Goal: Browse casually

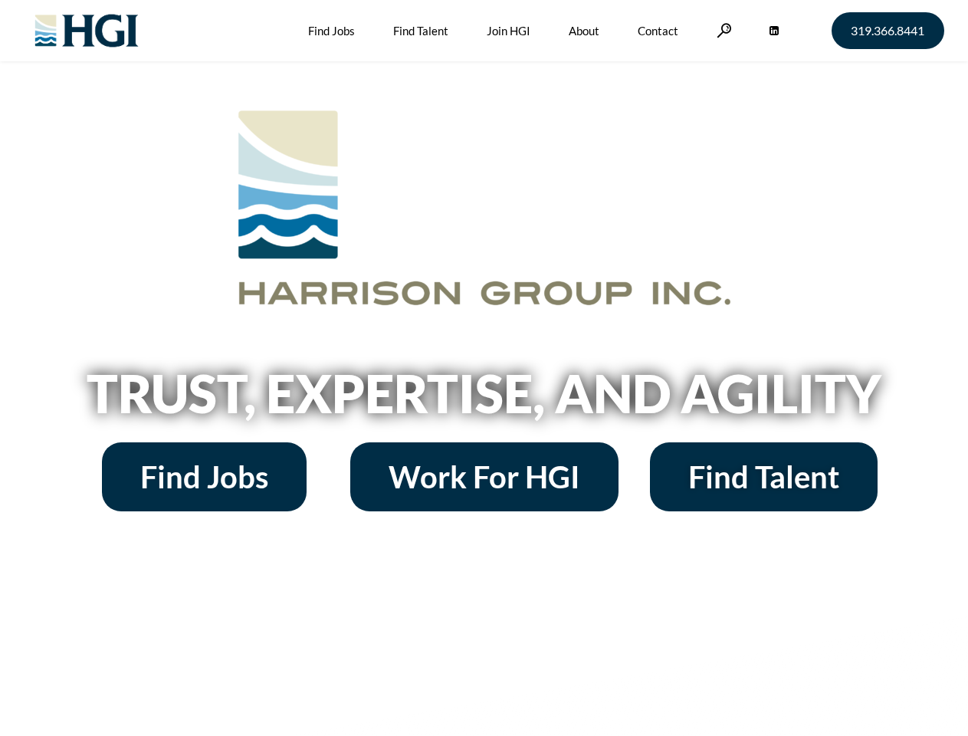
click at [484, 368] on h2 "Trust, Expertise, and Agility" at bounding box center [485, 393] width 874 height 52
click at [722, 30] on link at bounding box center [724, 30] width 15 height 15
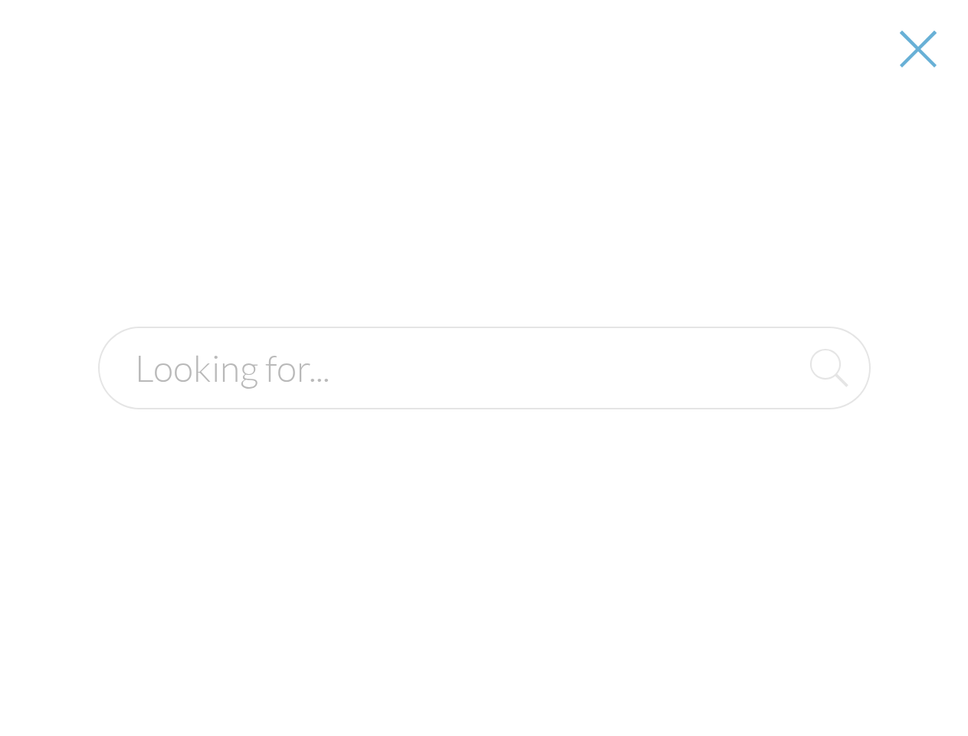
click at [484, 399] on h2 "Trust, Expertise, and Agility" at bounding box center [485, 393] width 874 height 52
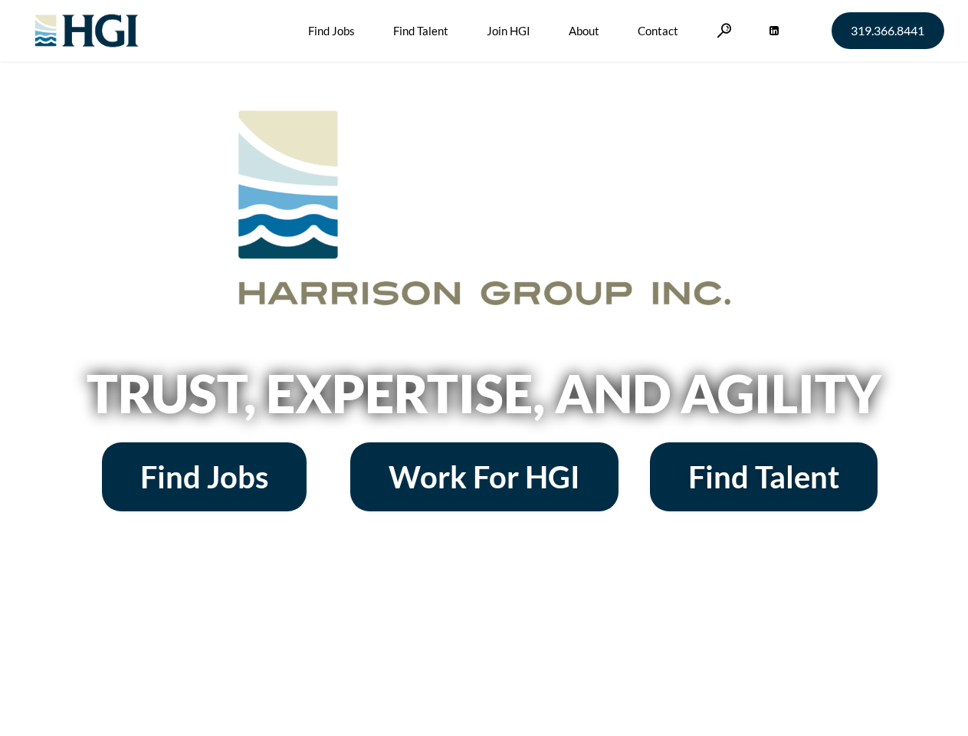
click at [484, 368] on h2 "Trust, Expertise, and Agility" at bounding box center [485, 393] width 874 height 52
click at [722, 30] on link at bounding box center [724, 30] width 15 height 15
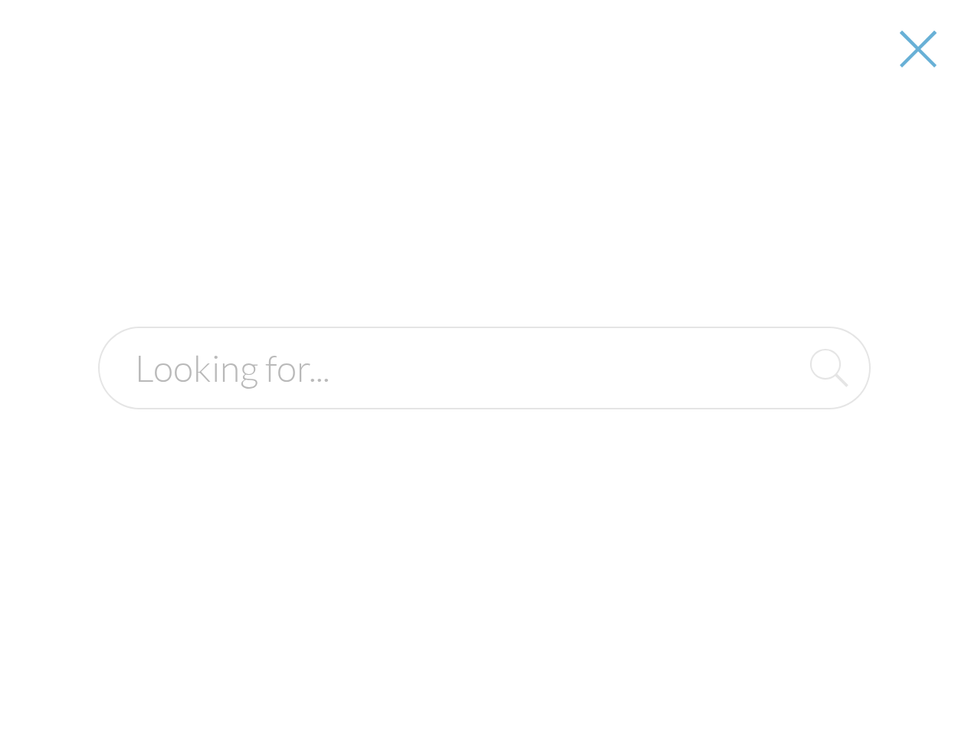
click at [484, 399] on h2 "Trust, Expertise, and Agility" at bounding box center [485, 393] width 874 height 52
